Goal: Transaction & Acquisition: Purchase product/service

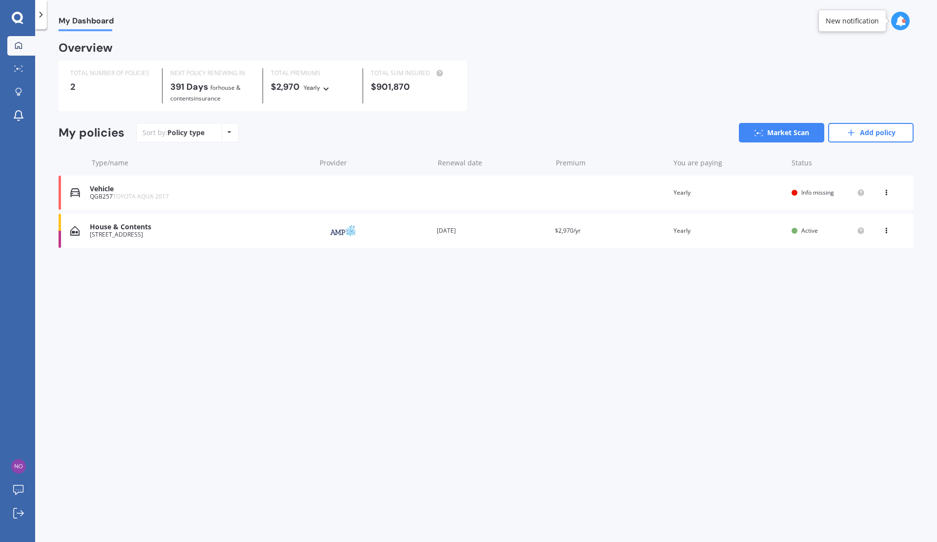
click at [359, 189] on div "Vehicle QGB257 TOYOTA AQUA 2017 Renewal date Premium You are paying Yearly Stat…" at bounding box center [486, 193] width 855 height 34
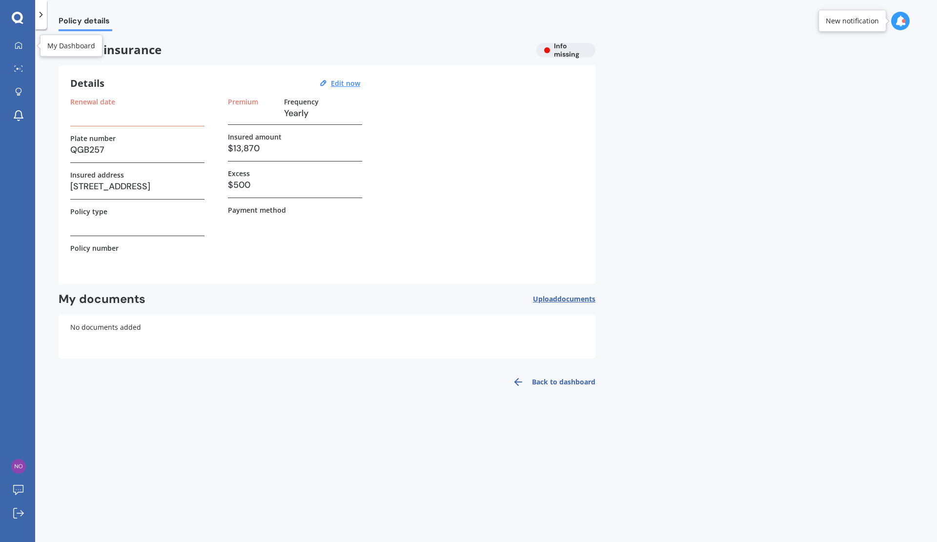
click at [11, 41] on div at bounding box center [18, 45] width 15 height 9
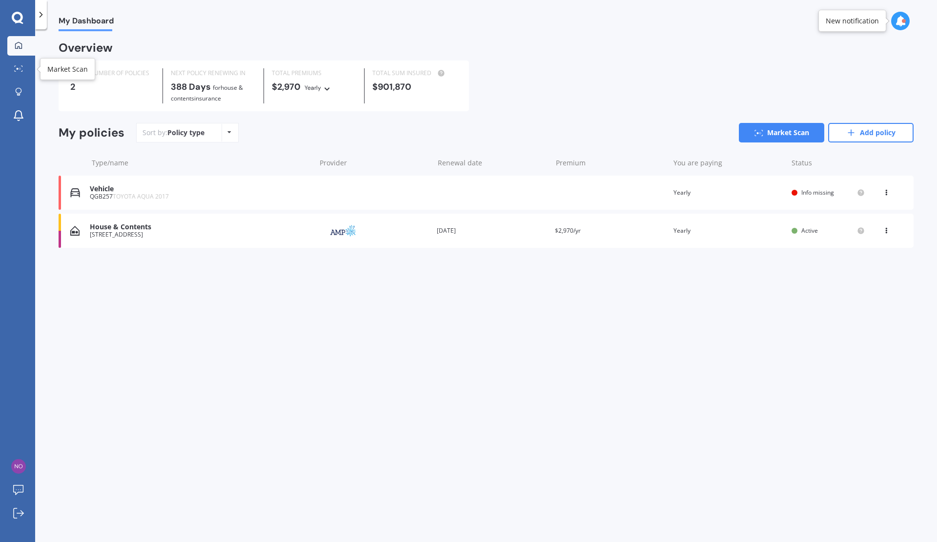
click at [23, 64] on link "Market Scan" at bounding box center [21, 70] width 28 height 20
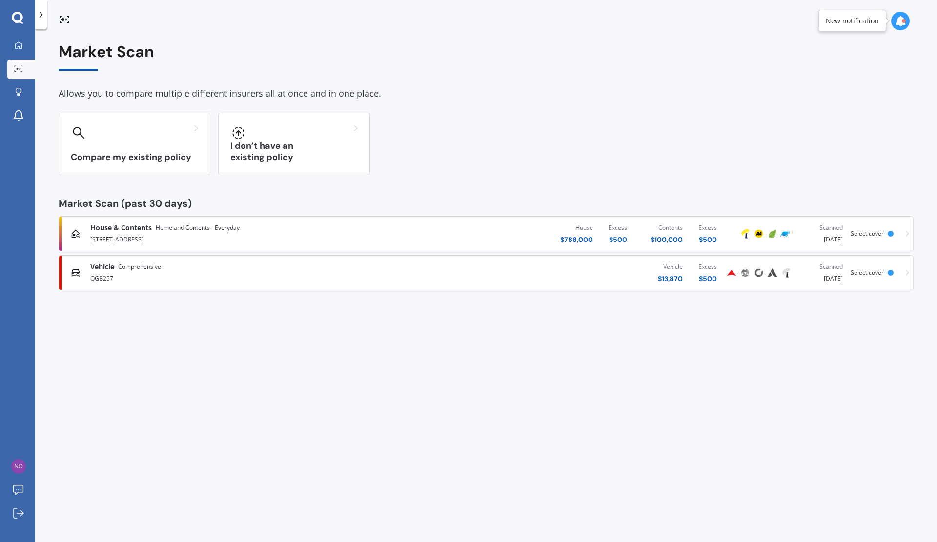
click at [517, 273] on div "Vehicle $ 13,870 Excess $ 500" at bounding box center [561, 272] width 327 height 29
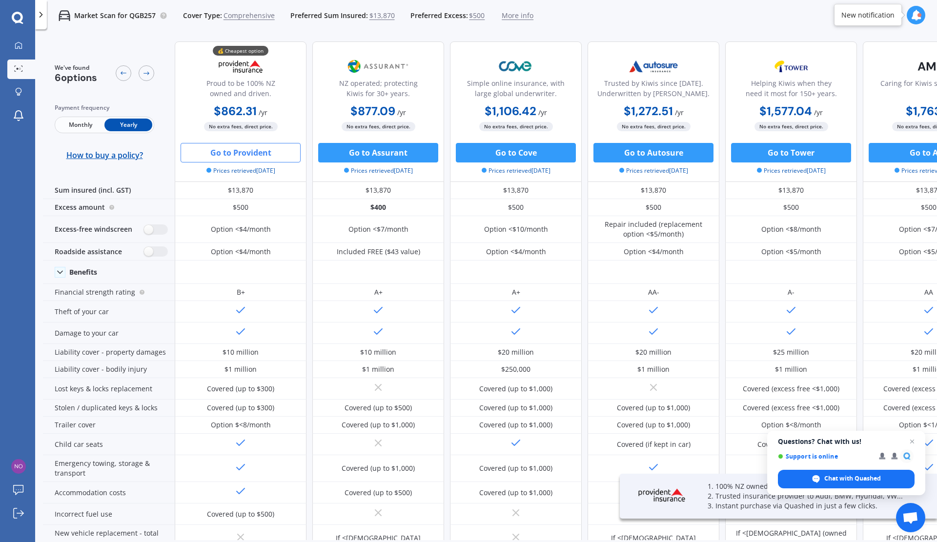
click at [700, 498] on div at bounding box center [668, 496] width 80 height 28
click at [911, 440] on span "Close chat" at bounding box center [912, 442] width 12 height 12
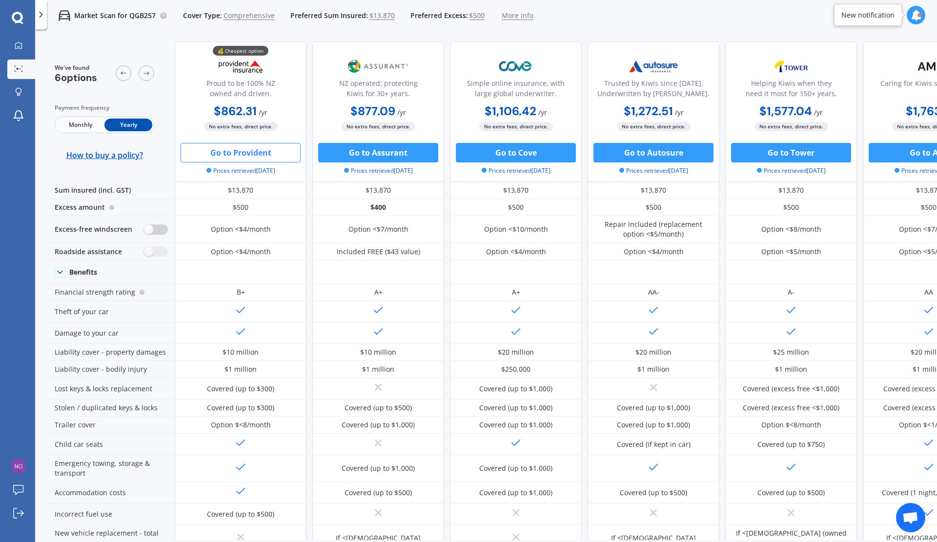
click at [159, 231] on label at bounding box center [156, 230] width 24 height 10
radio input "true"
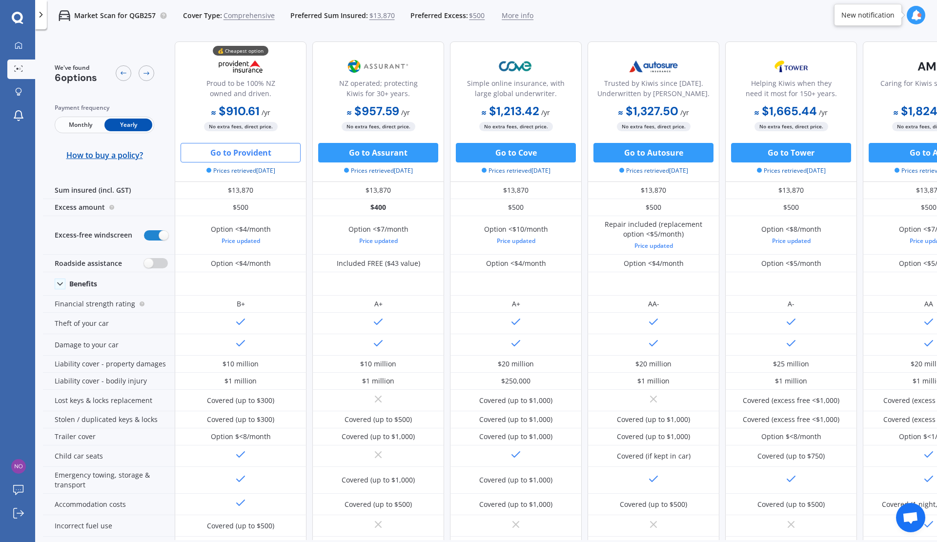
click at [158, 264] on label at bounding box center [156, 263] width 24 height 10
radio input "true"
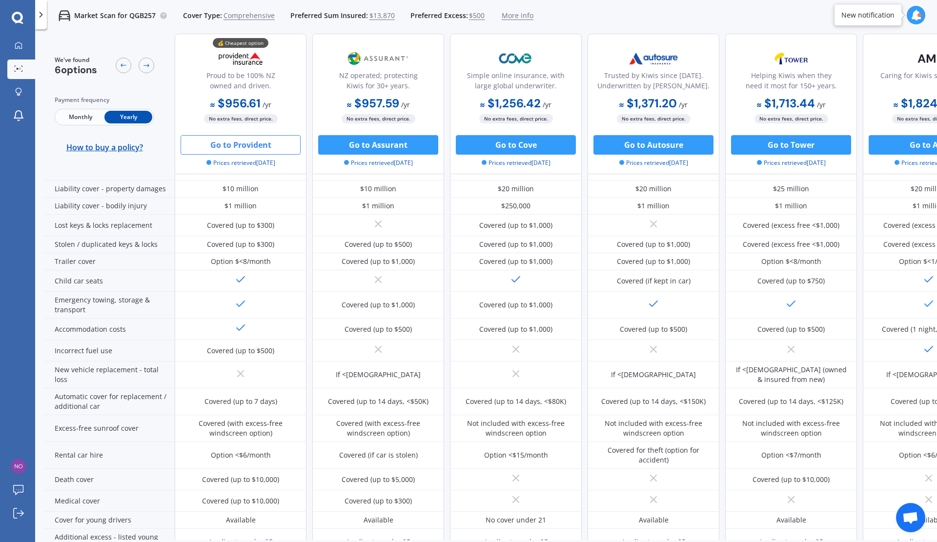
scroll to position [76, 0]
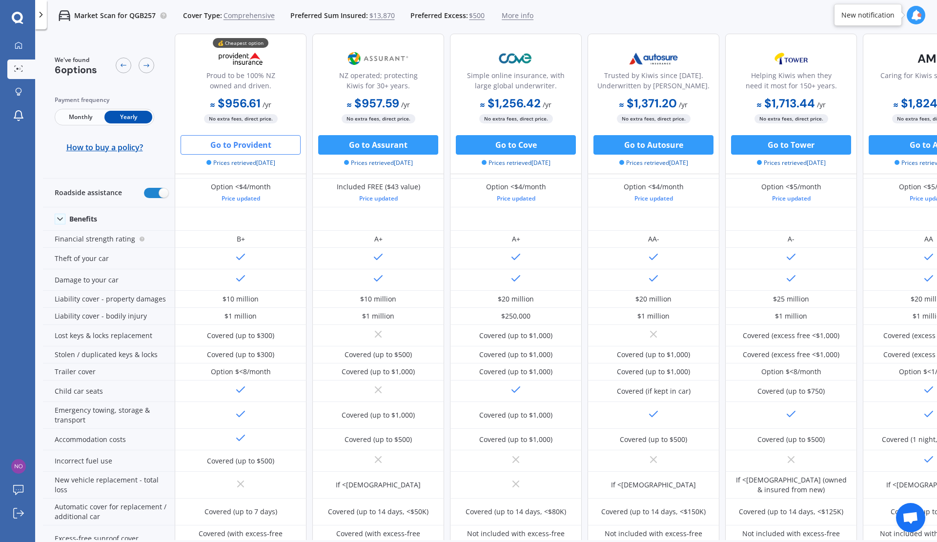
click at [889, 17] on div "New notification" at bounding box center [867, 15] width 53 height 10
click at [917, 15] on icon at bounding box center [916, 15] width 11 height 11
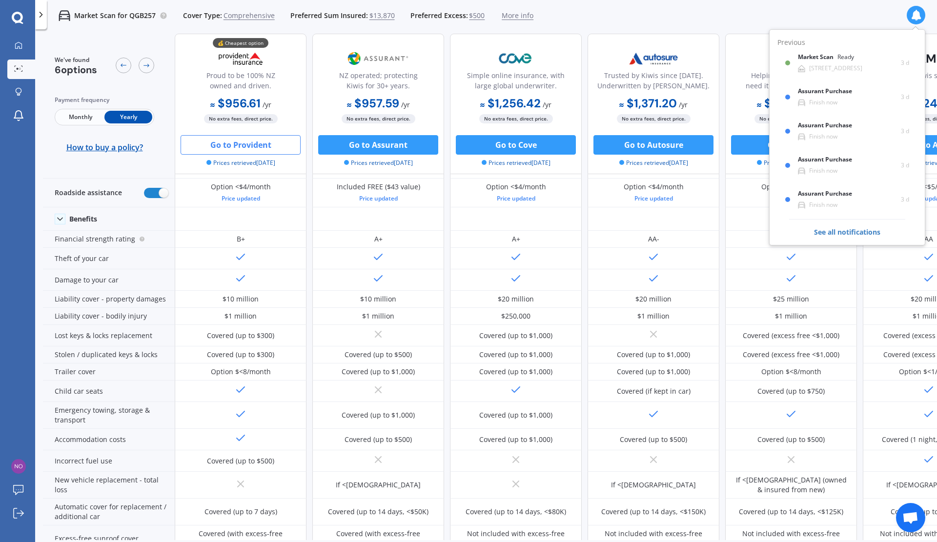
click at [829, 227] on span "See all notifications" at bounding box center [847, 228] width 116 height 18
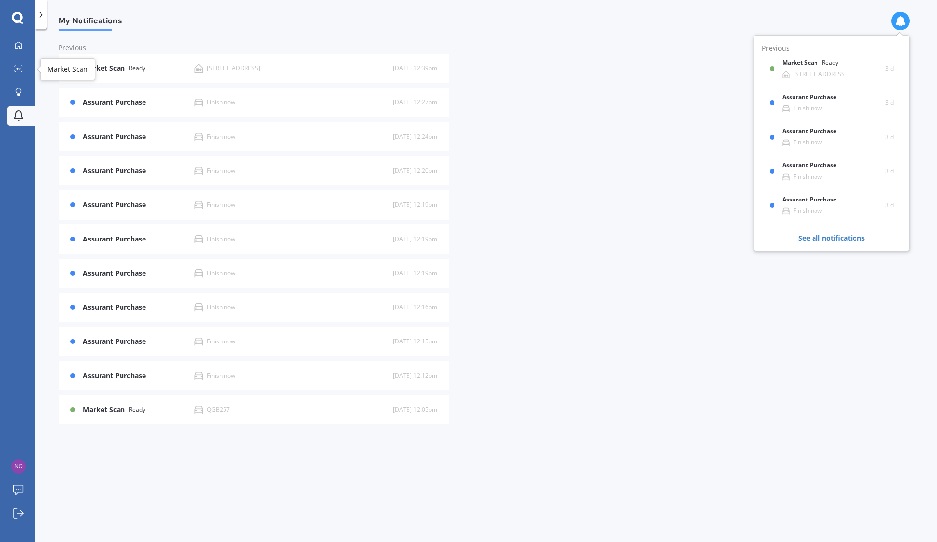
click at [20, 71] on icon at bounding box center [18, 68] width 9 height 6
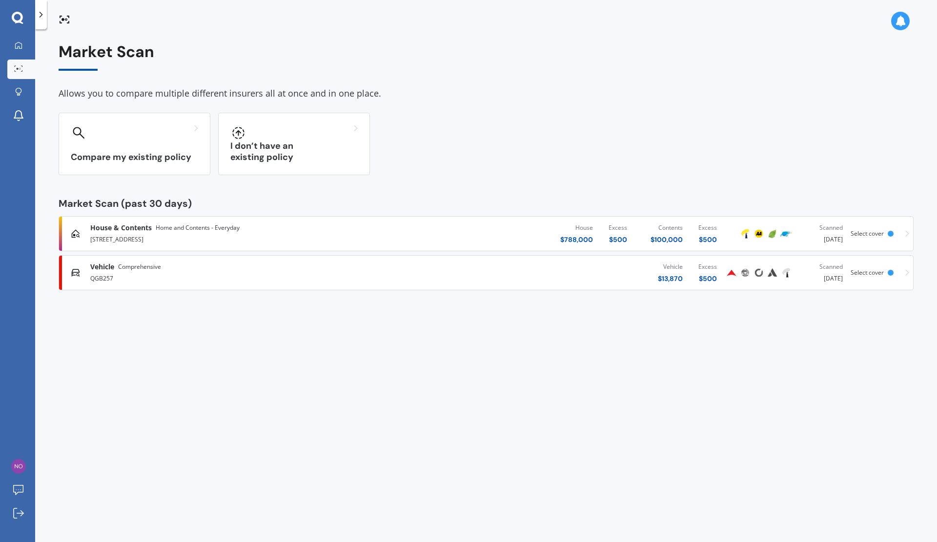
click at [597, 274] on div "Vehicle $ 13,870 Excess $ 500" at bounding box center [561, 272] width 327 height 29
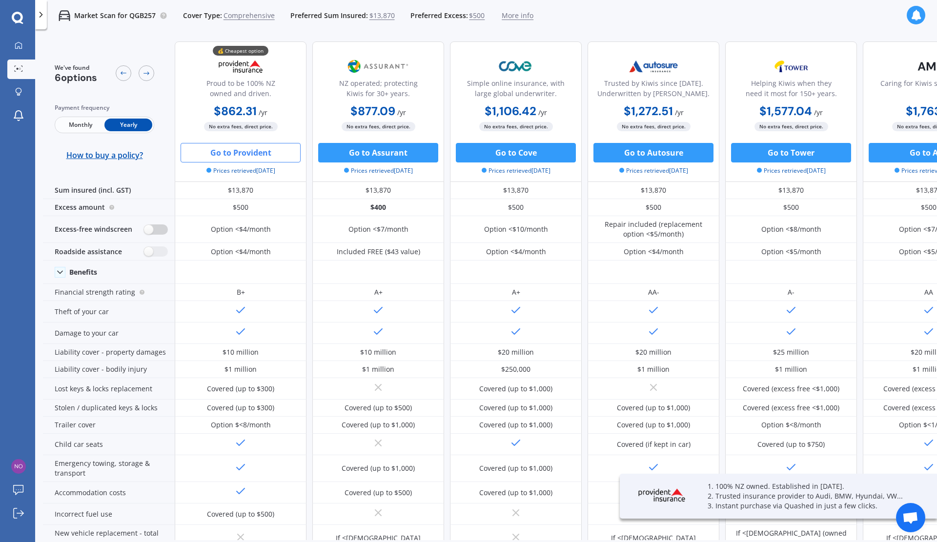
click at [159, 231] on label at bounding box center [156, 230] width 24 height 10
radio input "true"
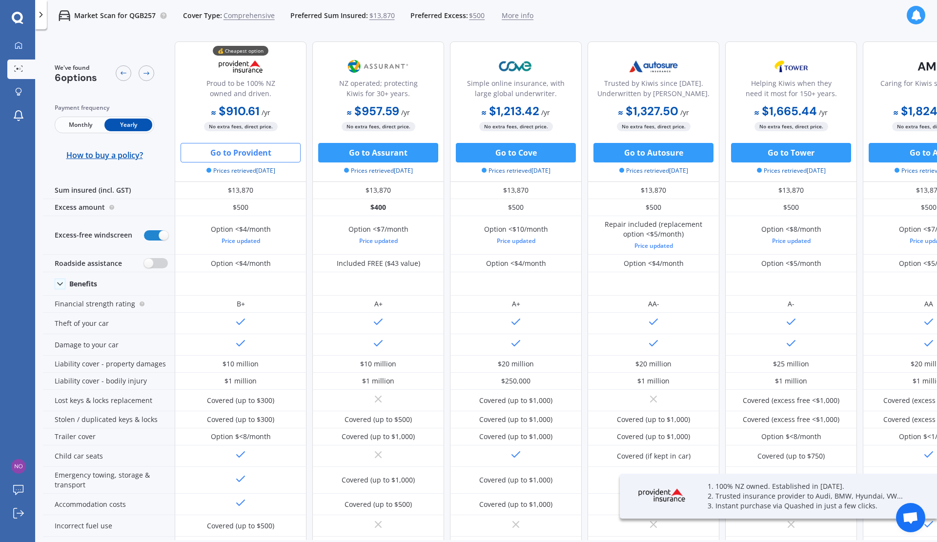
click at [157, 262] on label at bounding box center [156, 263] width 24 height 10
radio input "true"
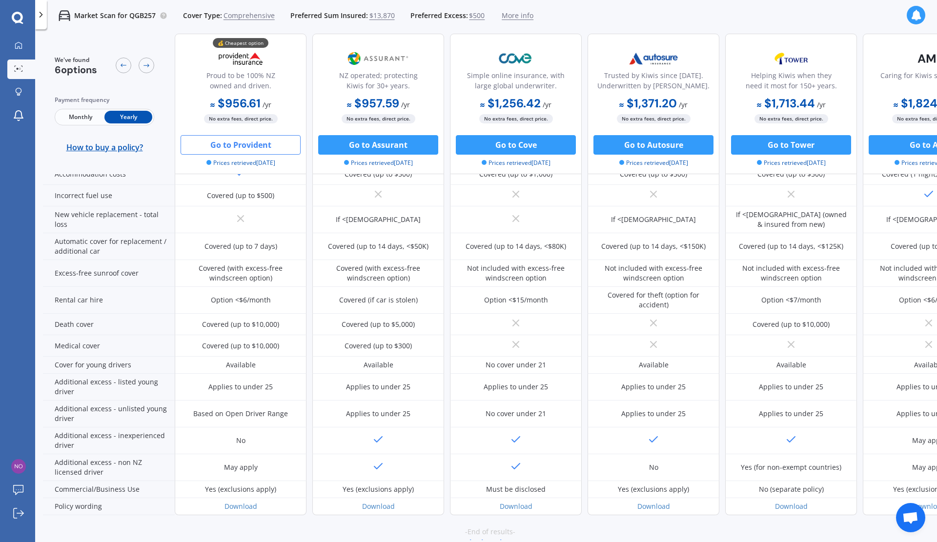
scroll to position [369, 0]
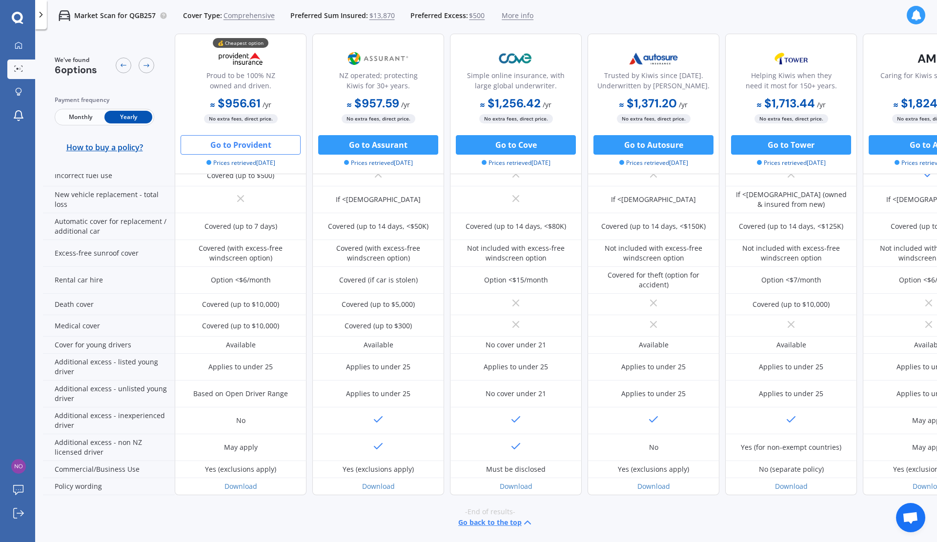
click at [706, 21] on div "Market Scan for QGB257 Cover Type: Comprehensive Preferred Sum Insured: $13,870…" at bounding box center [486, 15] width 902 height 31
